Goal: Information Seeking & Learning: Find specific fact

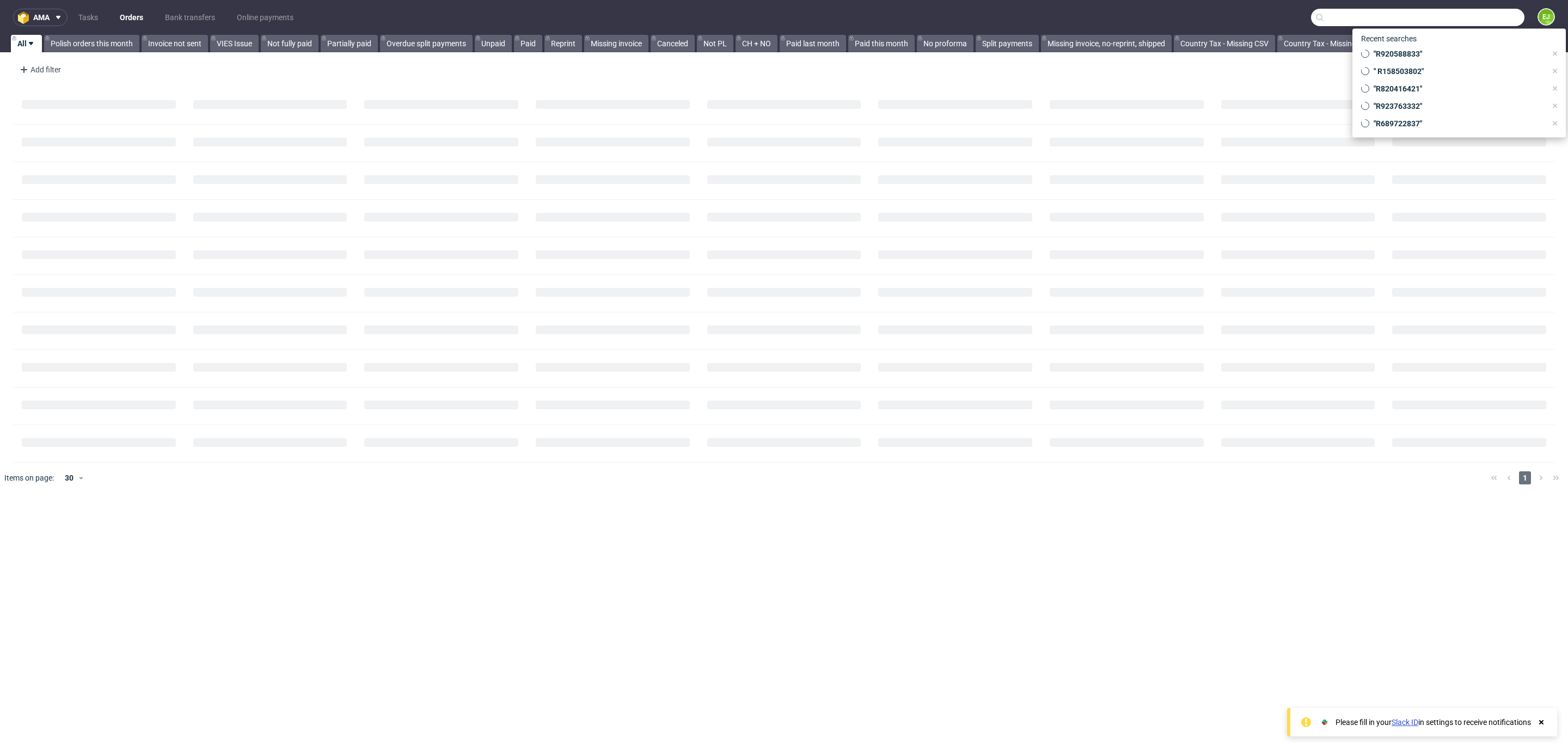
click at [1463, 22] on input "text" at bounding box center [1417, 17] width 213 height 18
paste input "000002525"
type input "000002525"
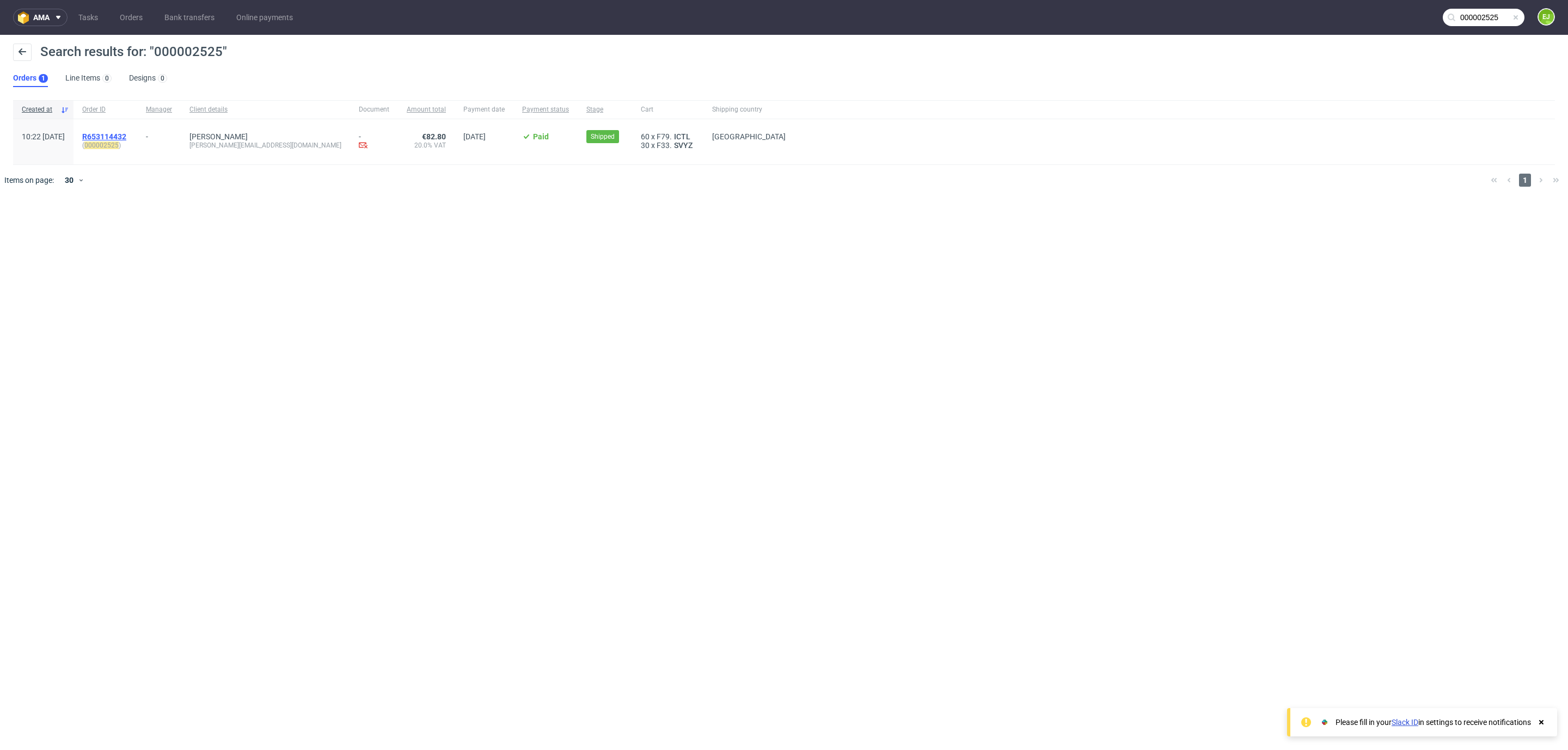
click at [126, 132] on span "R653114432" at bounding box center [104, 136] width 44 height 9
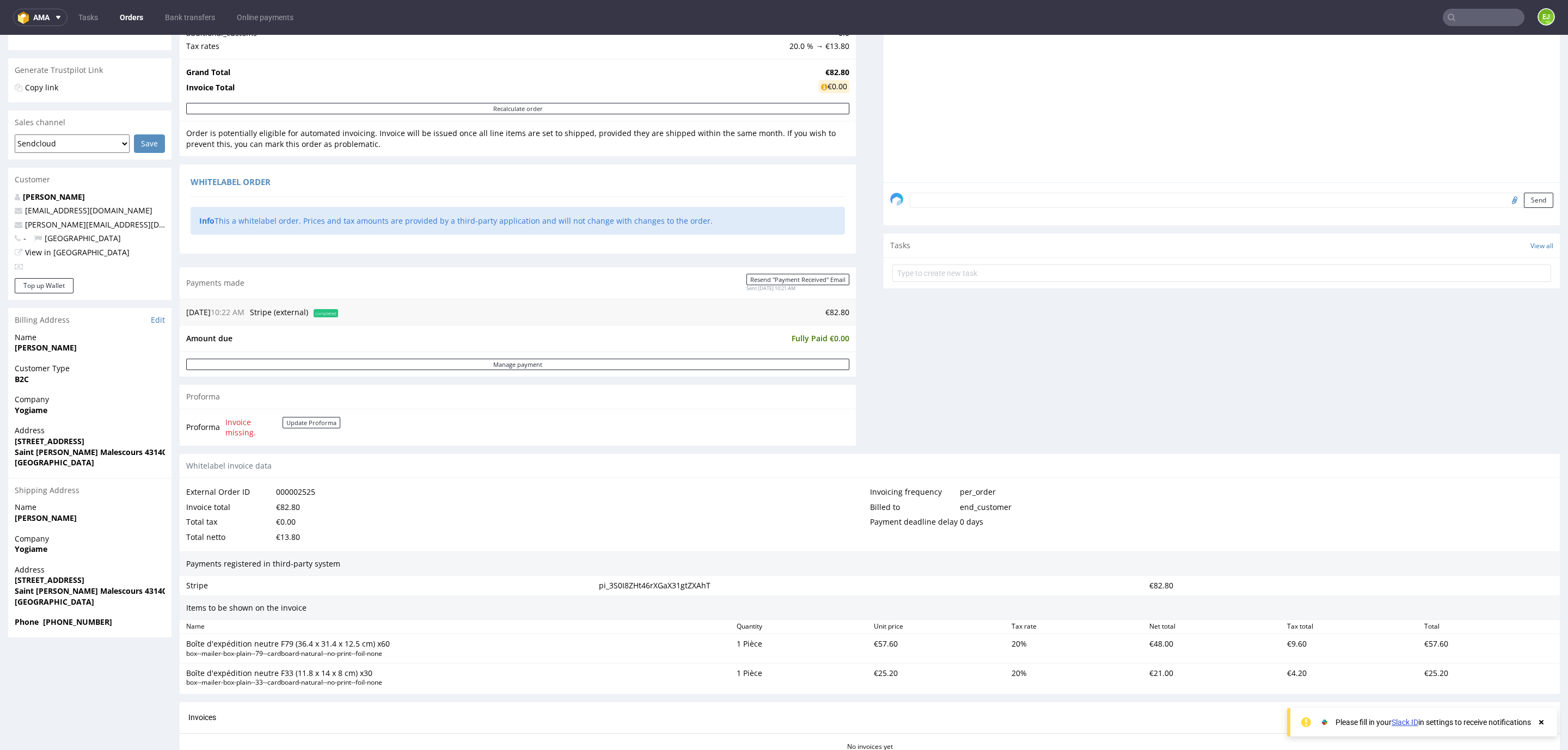
scroll to position [191, 0]
click at [32, 350] on strong "[PERSON_NAME]" at bounding box center [46, 348] width 62 height 10
copy strong "[PERSON_NAME]"
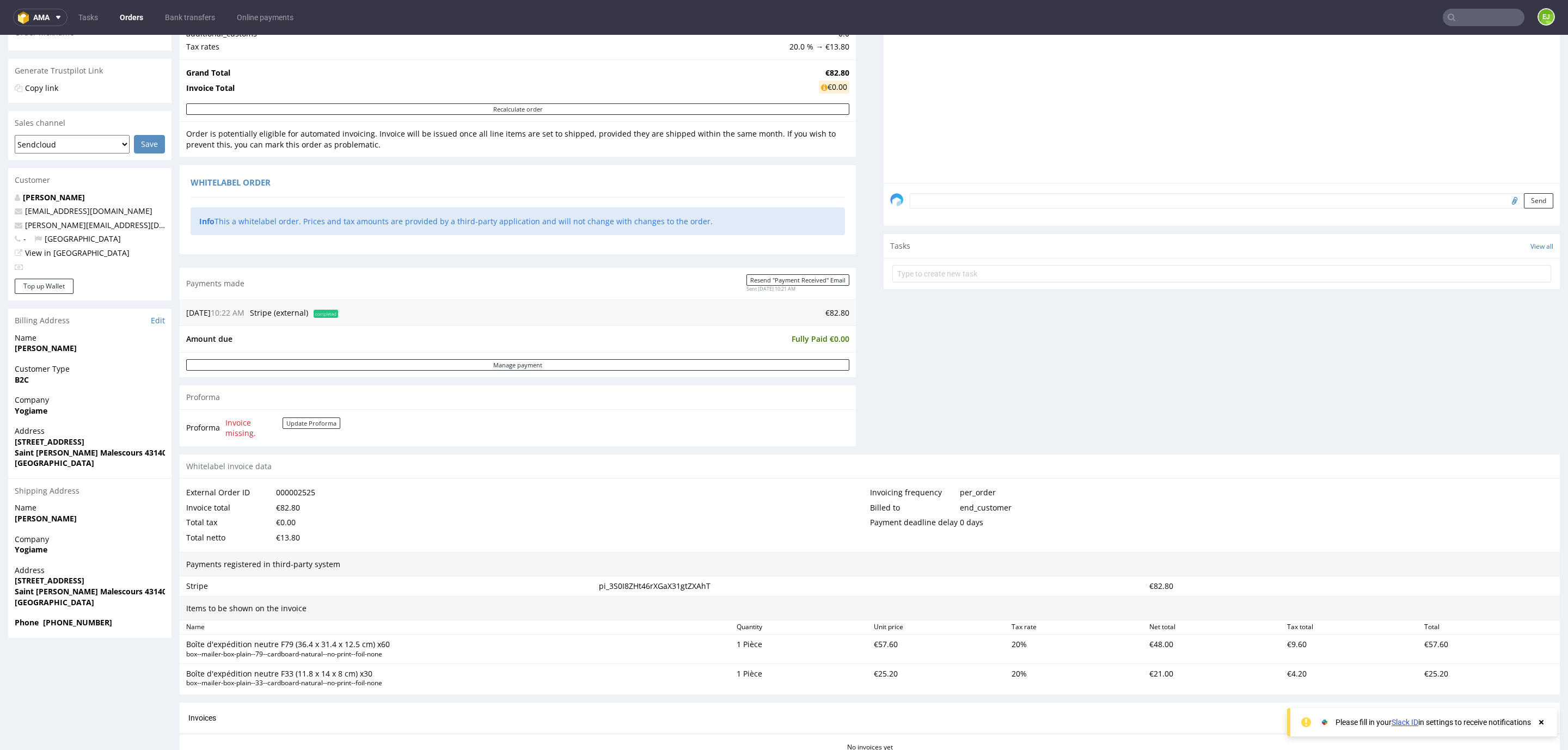
click at [33, 446] on strong "[STREET_ADDRESS]" at bounding box center [49, 441] width 69 height 10
copy strong "[STREET_ADDRESS]"
click at [21, 455] on strong "Saint [PERSON_NAME] Malescours 43140" at bounding box center [90, 452] width 152 height 10
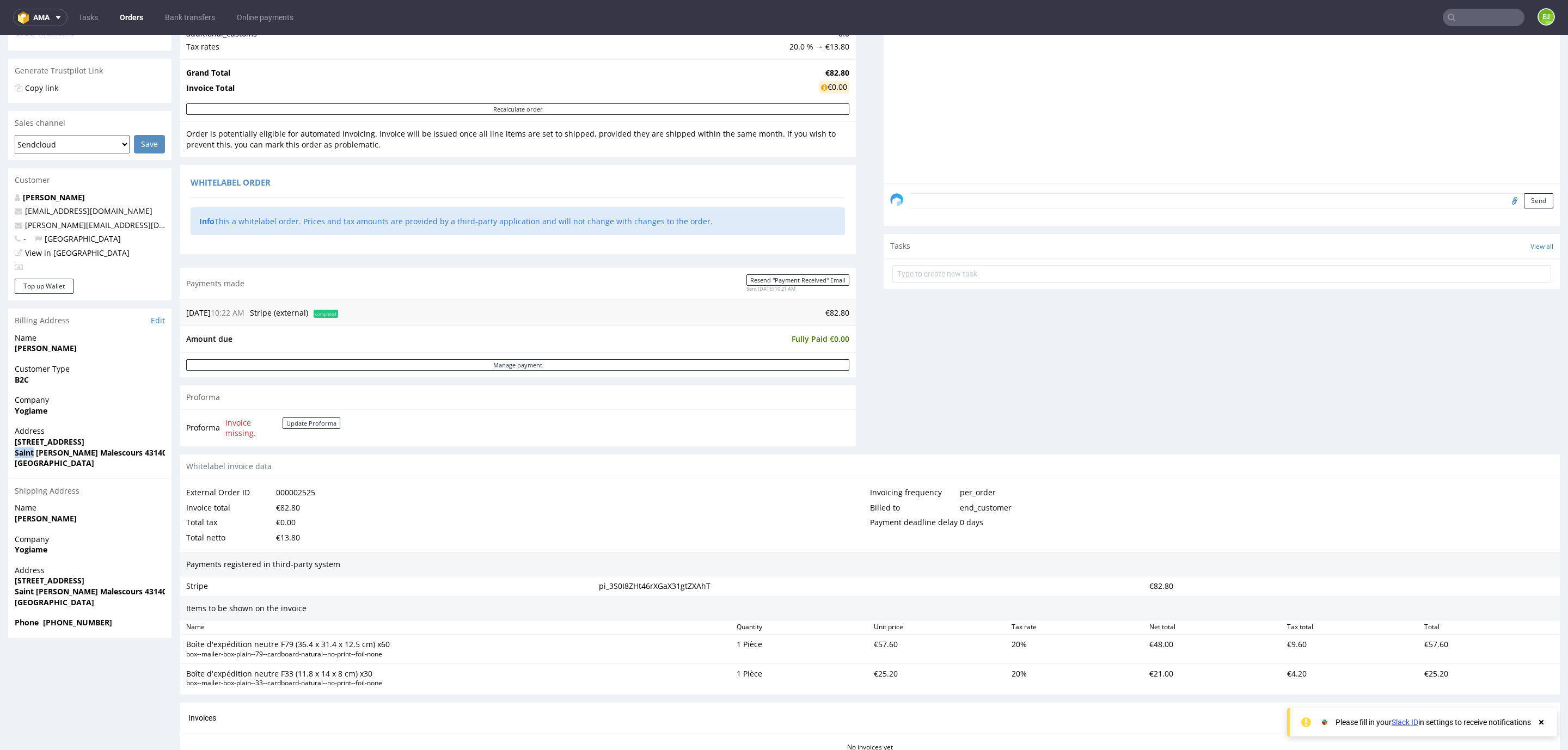
click at [21, 455] on strong "Saint [PERSON_NAME] Malescours 43140" at bounding box center [90, 452] width 152 height 10
copy strong "Saint [PERSON_NAME] Malescours 43140"
click at [1463, 12] on input "text" at bounding box center [1483, 17] width 82 height 18
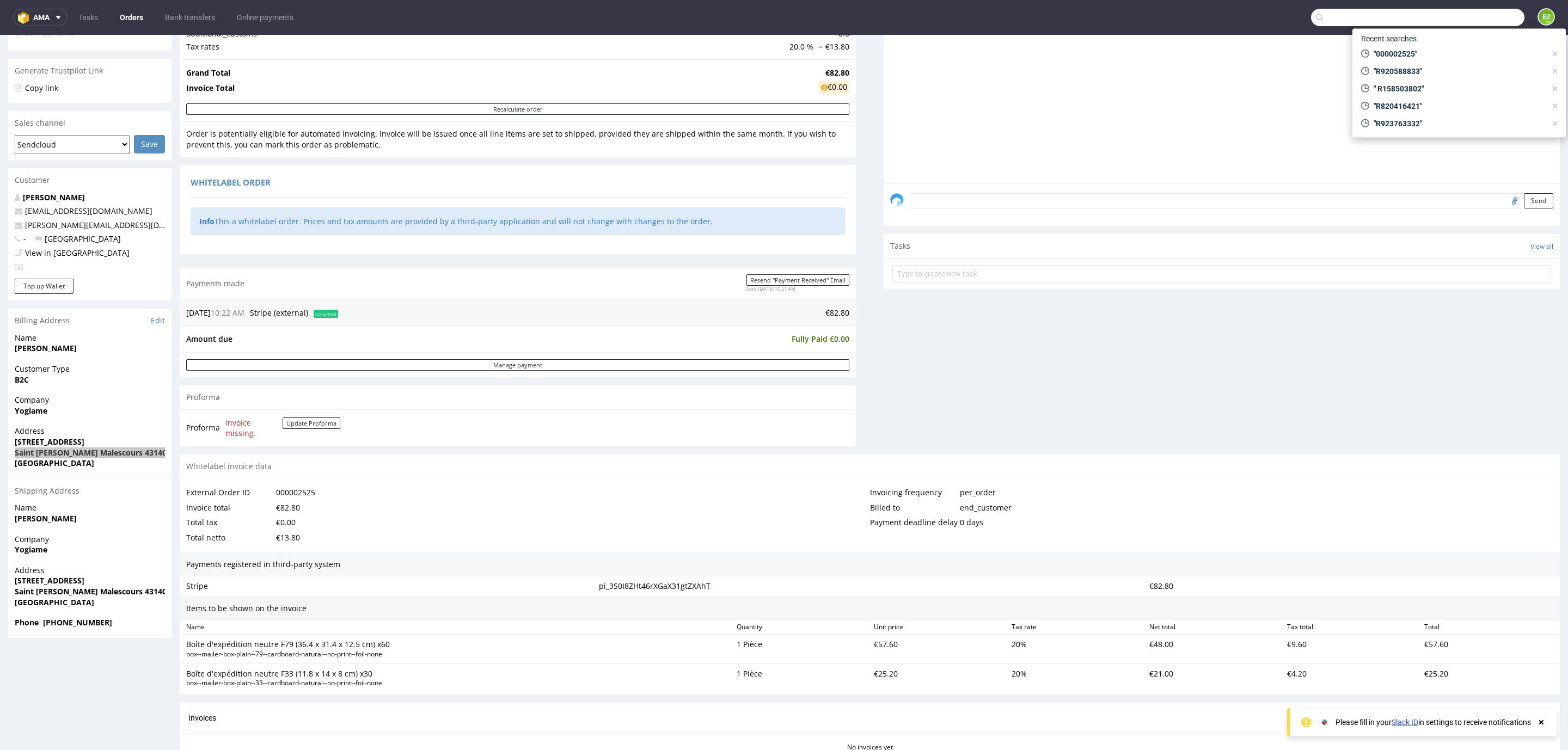
paste input "000002527"
type input "000002527"
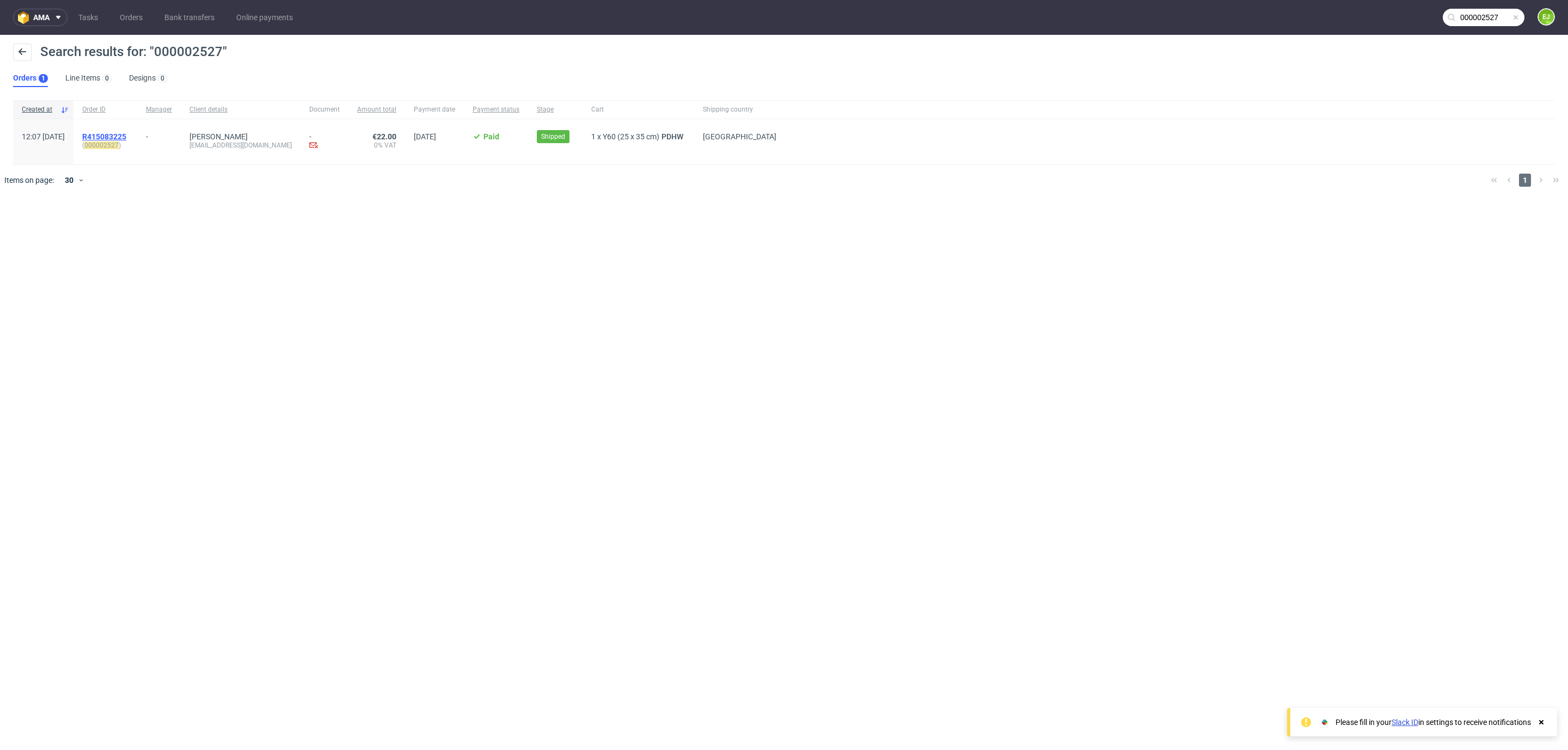
click at [126, 134] on span "R415083225" at bounding box center [104, 136] width 44 height 9
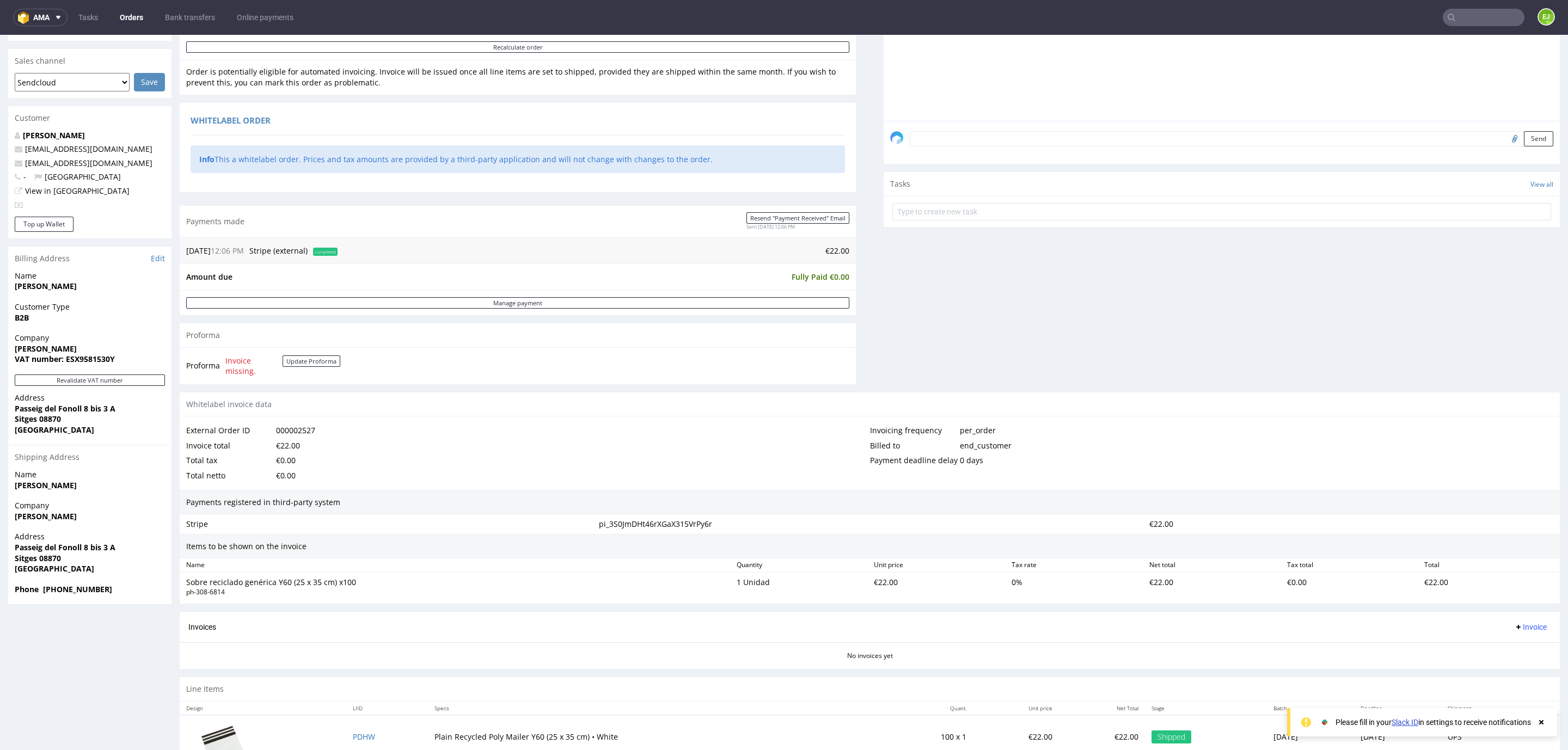
scroll to position [253, 0]
click at [87, 356] on strong "VAT number: ESX9581530Y" at bounding box center [65, 358] width 100 height 10
copy strong "ESX9581530Y"
click at [43, 288] on strong "[PERSON_NAME]" at bounding box center [46, 285] width 62 height 10
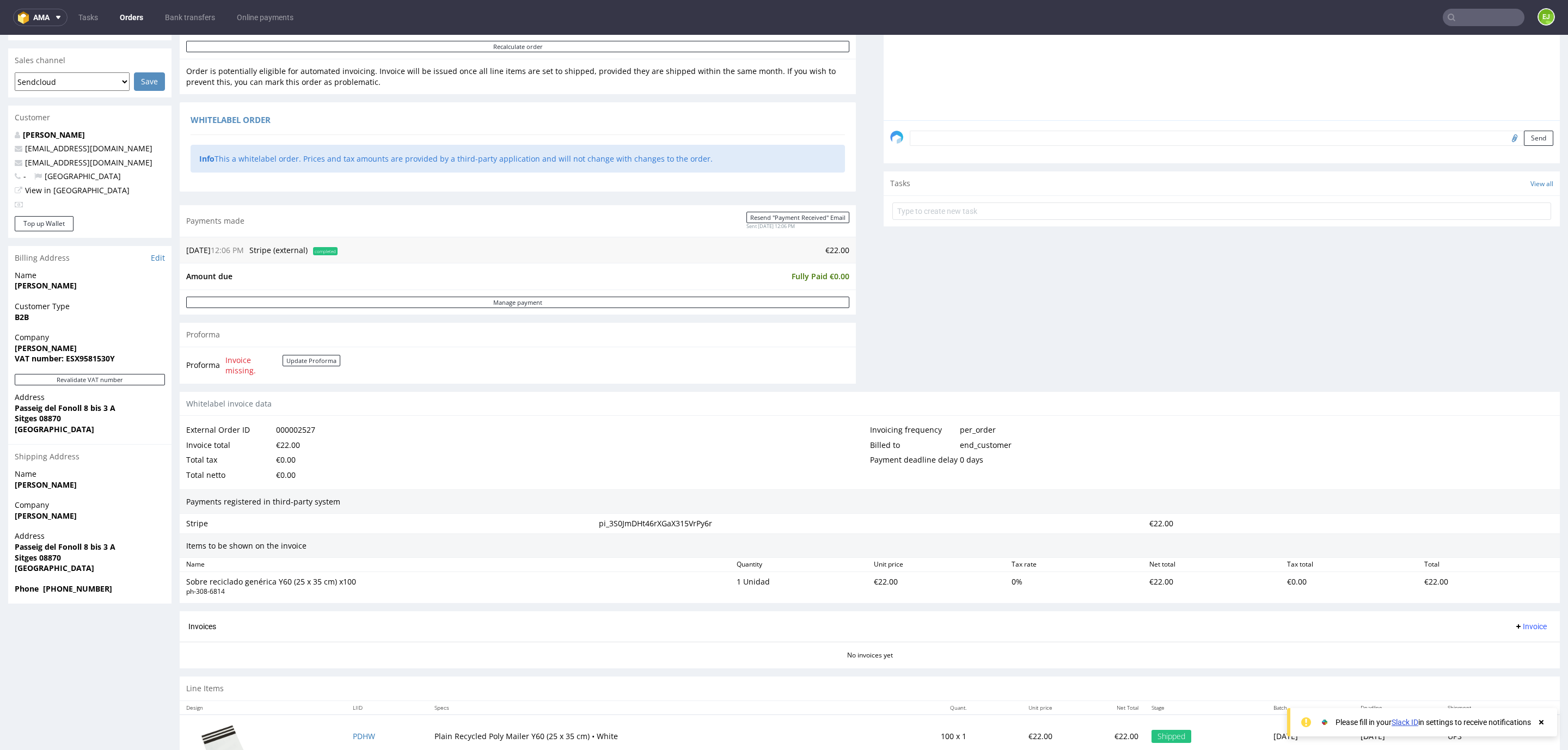
click at [43, 288] on strong "[PERSON_NAME]" at bounding box center [46, 285] width 62 height 10
copy strong "[PERSON_NAME]"
click at [44, 408] on strong "Passeig del Fonoll 8 bis 3 A" at bounding box center [65, 408] width 101 height 10
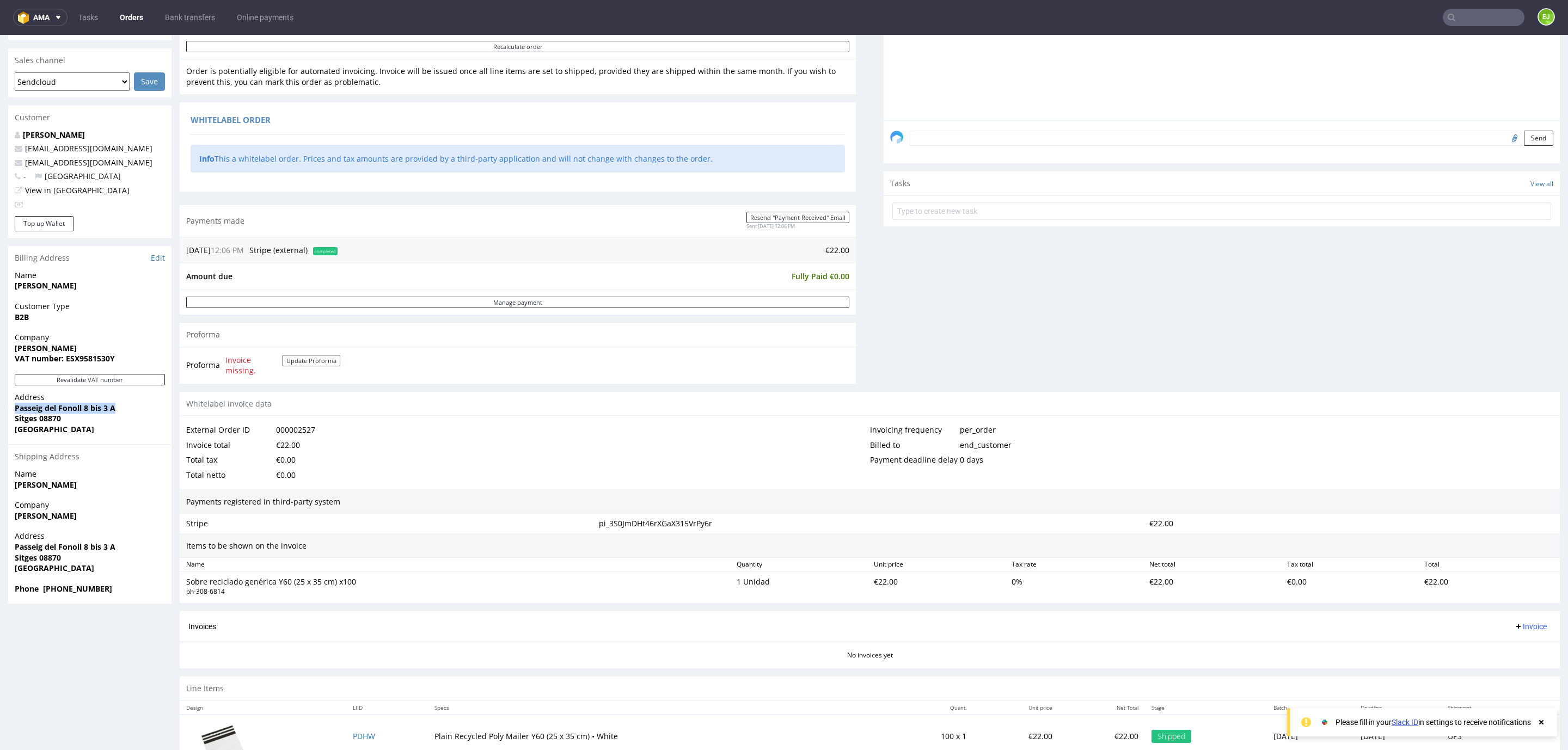
click at [44, 408] on strong "Passeig del Fonoll 8 bis 3 A" at bounding box center [65, 408] width 101 height 10
copy strong "Passeig del Fonoll 8 bis 3 A"
click at [27, 419] on strong "Sitges 08870" at bounding box center [38, 418] width 46 height 10
copy strong "Sitges"
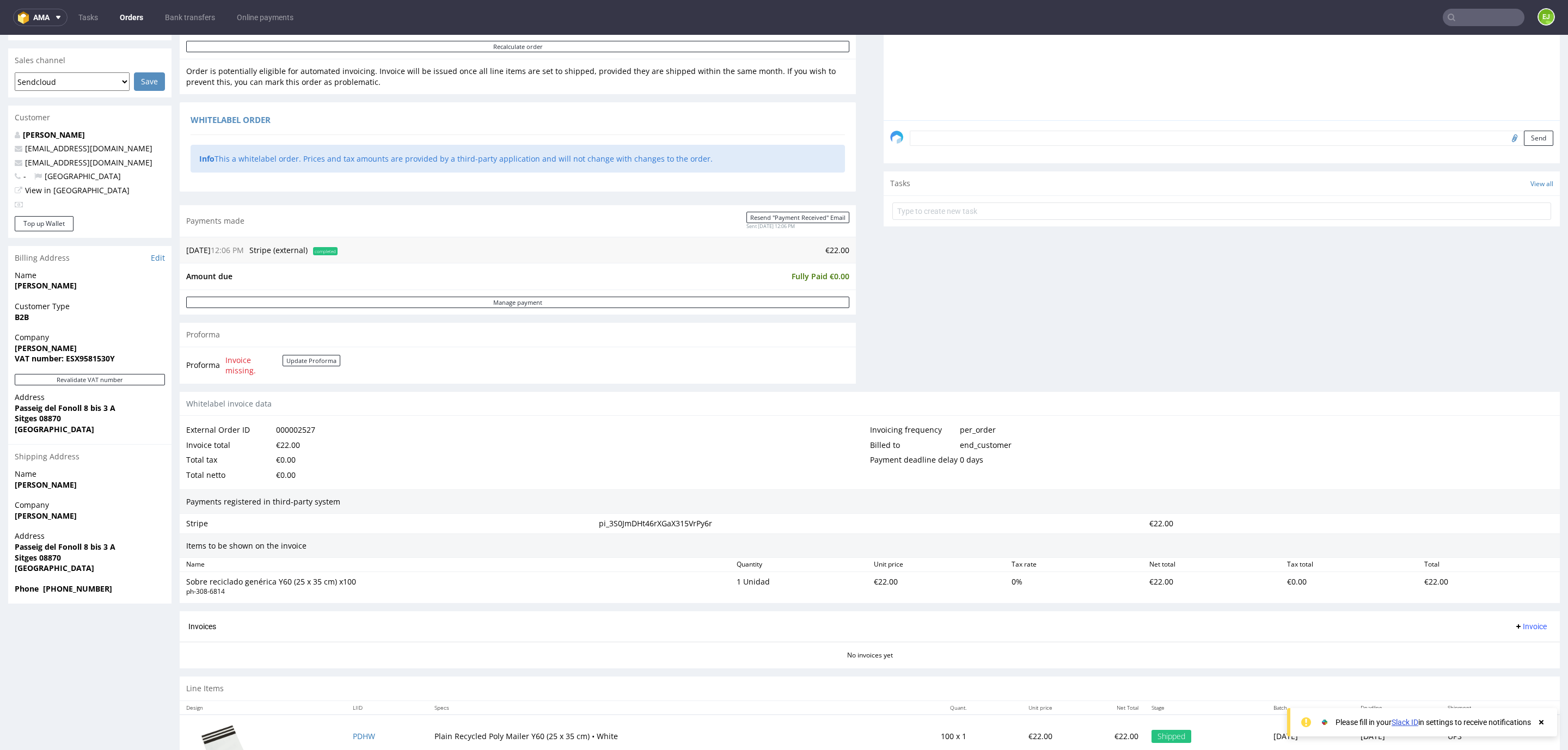
click at [46, 420] on strong "Sitges 08870" at bounding box center [38, 418] width 46 height 10
copy strong "08870"
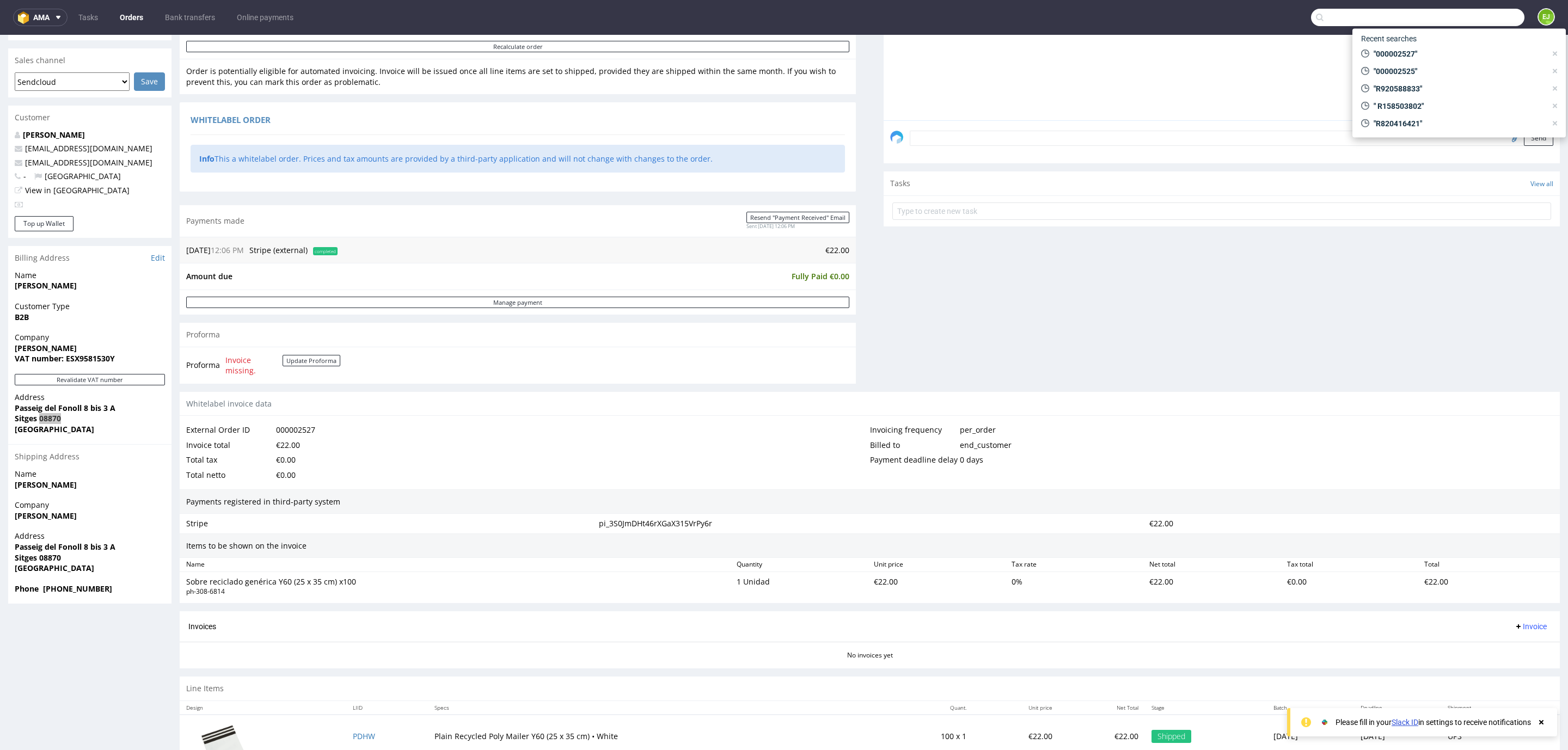
click at [1466, 23] on input "text" at bounding box center [1417, 17] width 213 height 18
paste input "000002528"
type input "000002528"
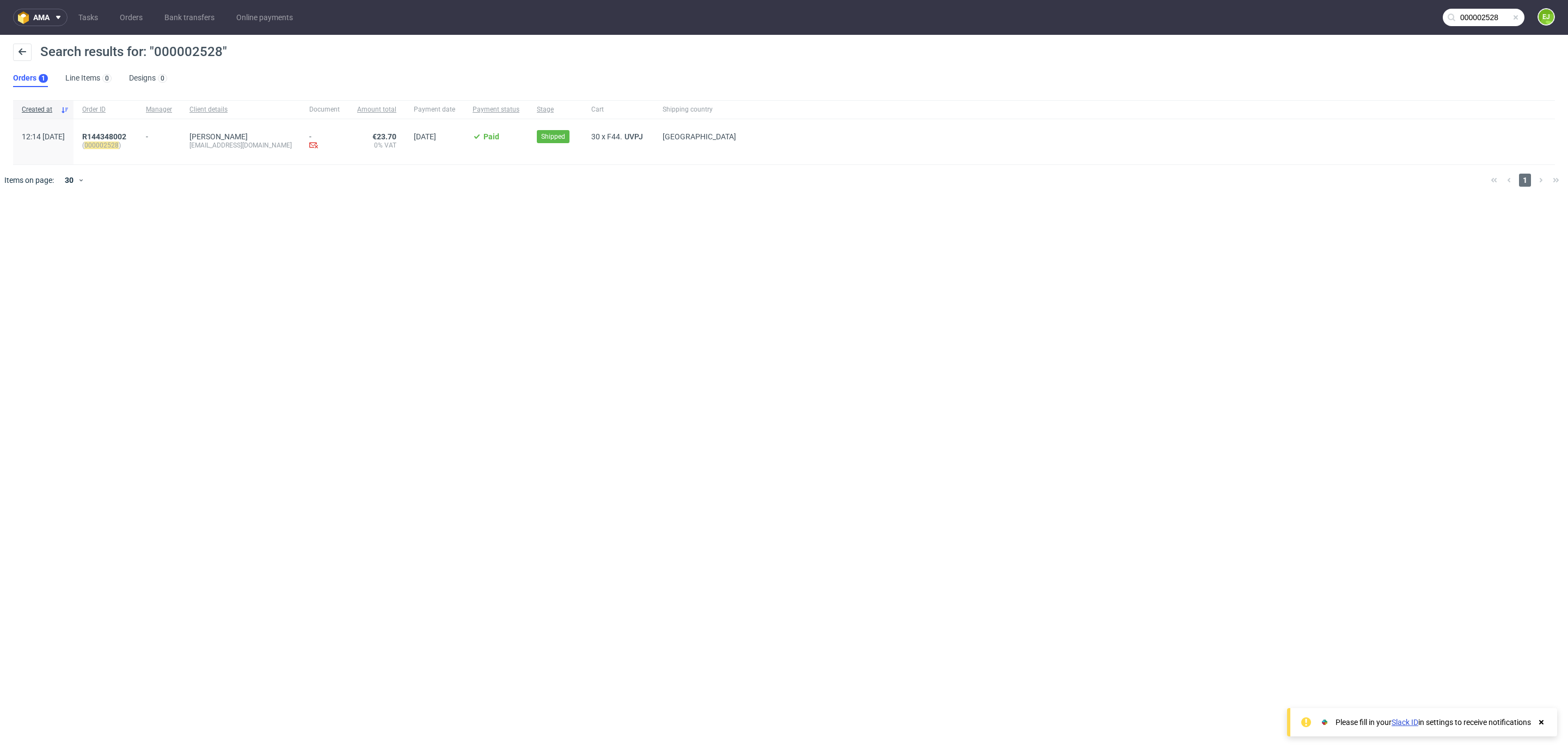
click at [137, 130] on div "R144348002 ( 000002528 )" at bounding box center [105, 142] width 64 height 45
click at [126, 133] on span "R144348002" at bounding box center [104, 136] width 44 height 9
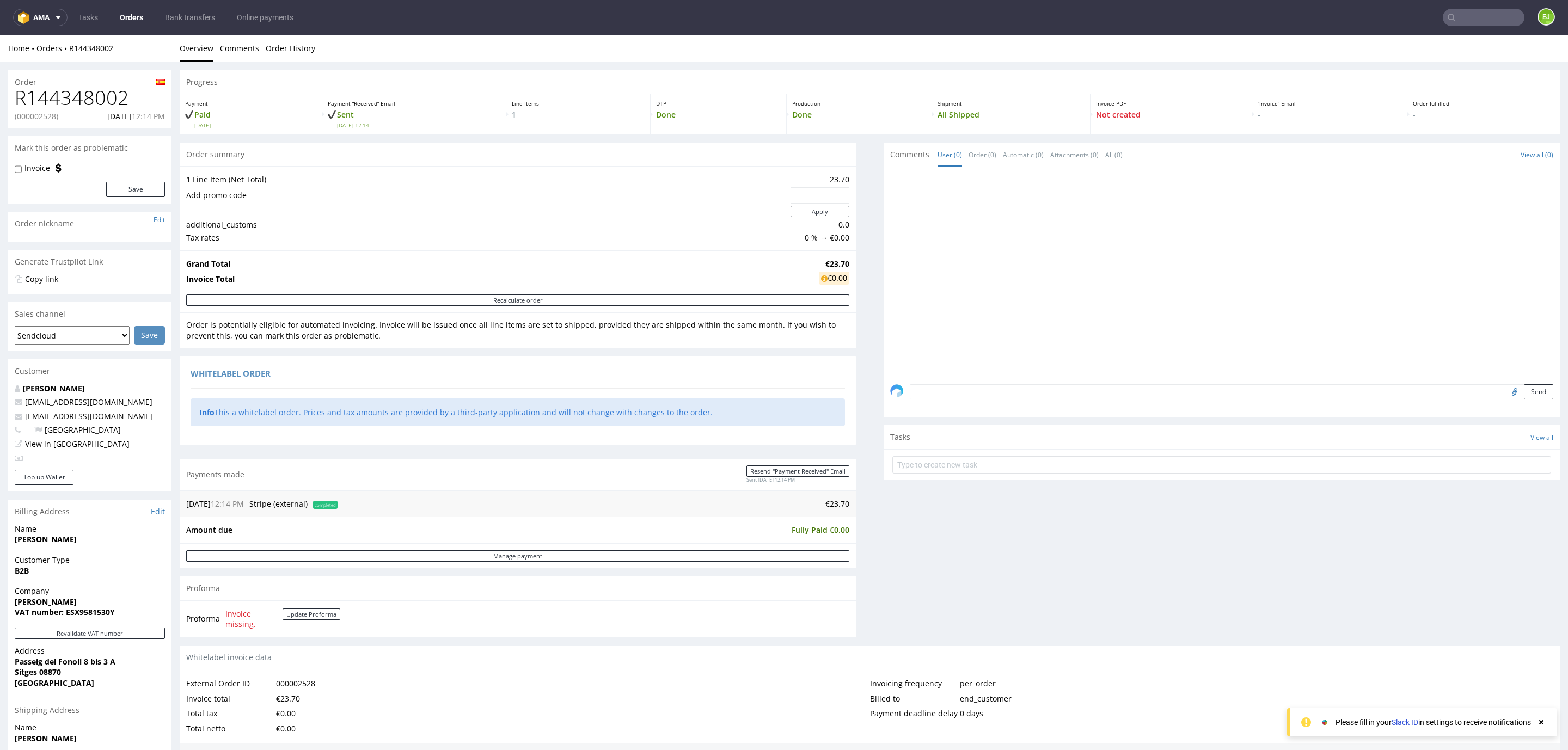
scroll to position [292, 0]
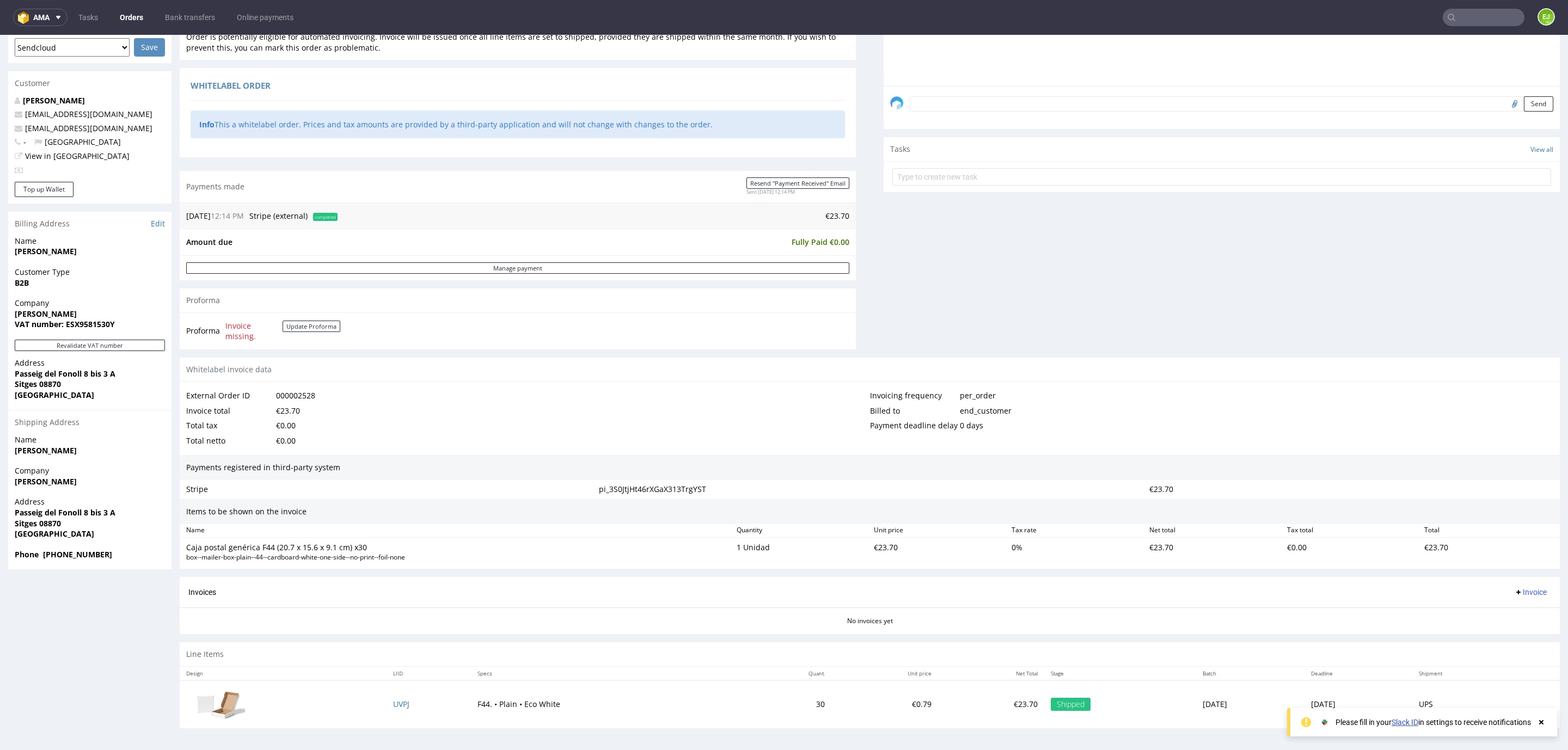
click at [46, 309] on strong "[PERSON_NAME]" at bounding box center [46, 314] width 62 height 10
copy strong "[PERSON_NAME]"
